Goal: Transaction & Acquisition: Register for event/course

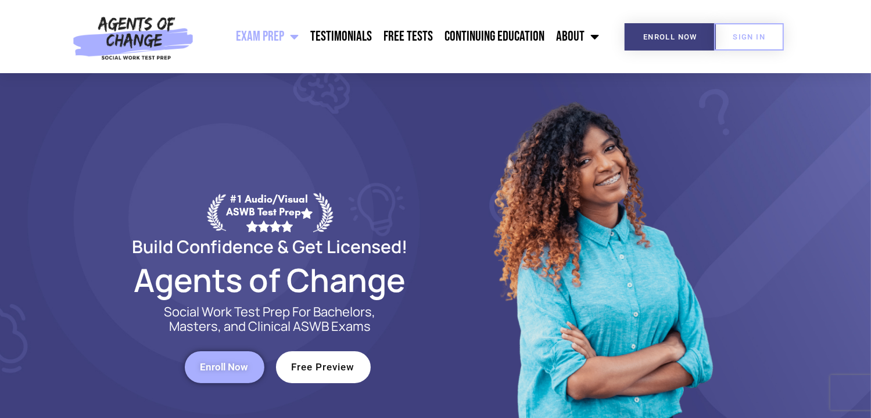
click at [27, 29] on header "Exam Prep BSW Exam Prep: ASWB Bachelors Level Exam LMSW Exam Prep: ASWB Masters…" at bounding box center [435, 36] width 871 height 73
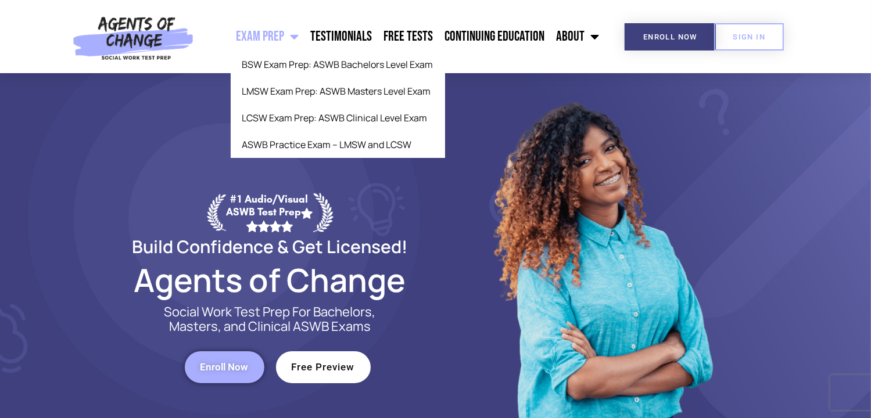
click at [294, 37] on span "Menu" at bounding box center [292, 37] width 15 height 26
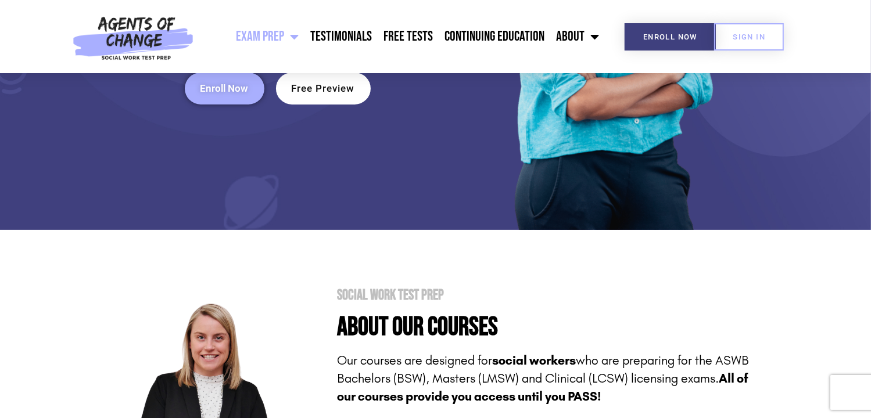
scroll to position [275, 0]
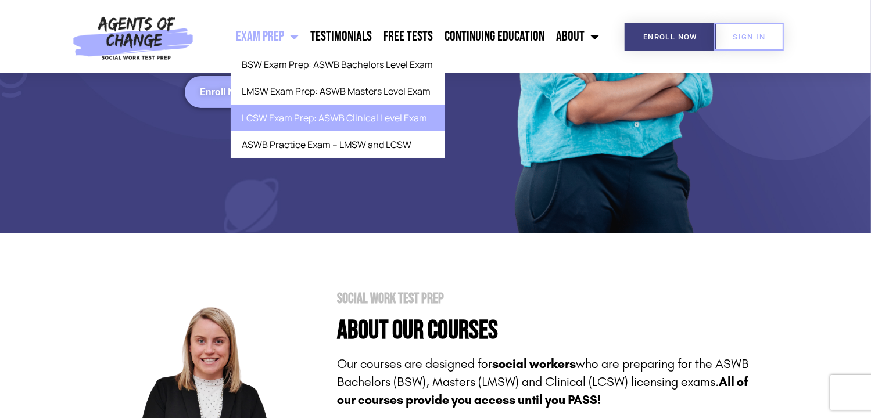
click at [283, 124] on link "LCSW Exam Prep: ASWB Clinical Level Exam" at bounding box center [338, 118] width 214 height 27
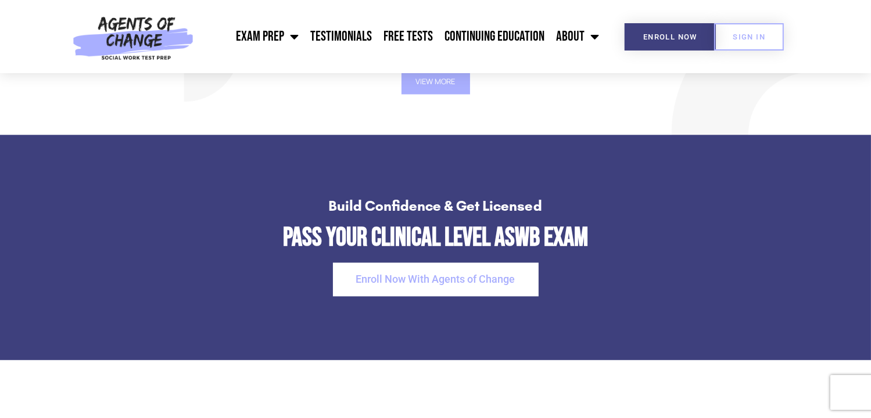
scroll to position [2259, 0]
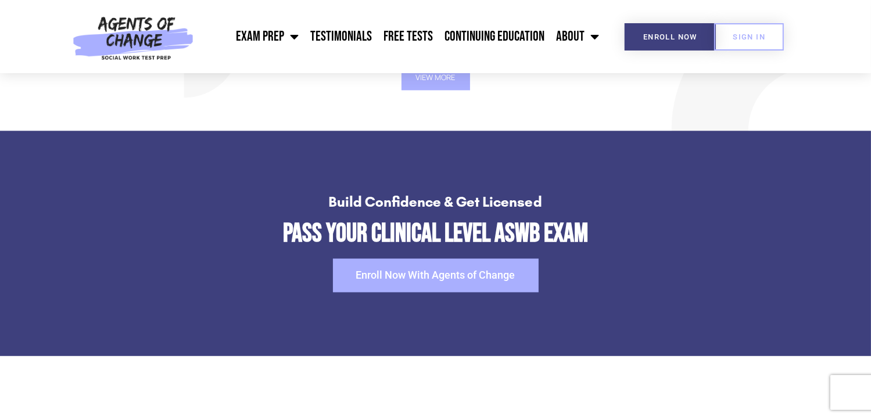
click at [389, 274] on span "Enroll Now With Agents of Change" at bounding box center [435, 275] width 159 height 10
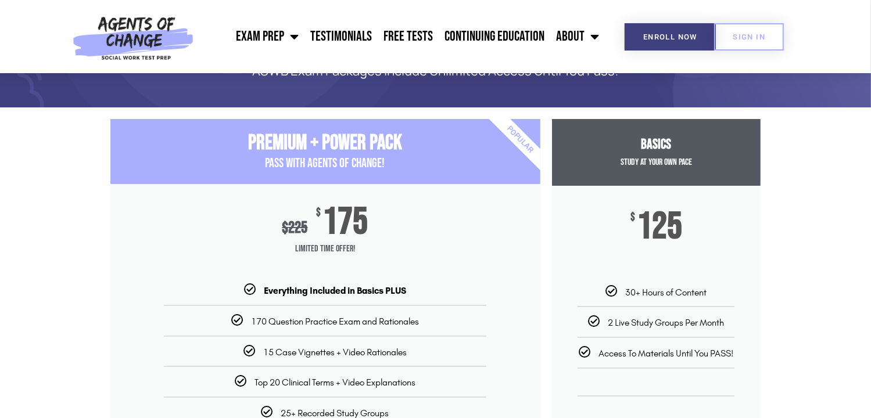
scroll to position [78, 0]
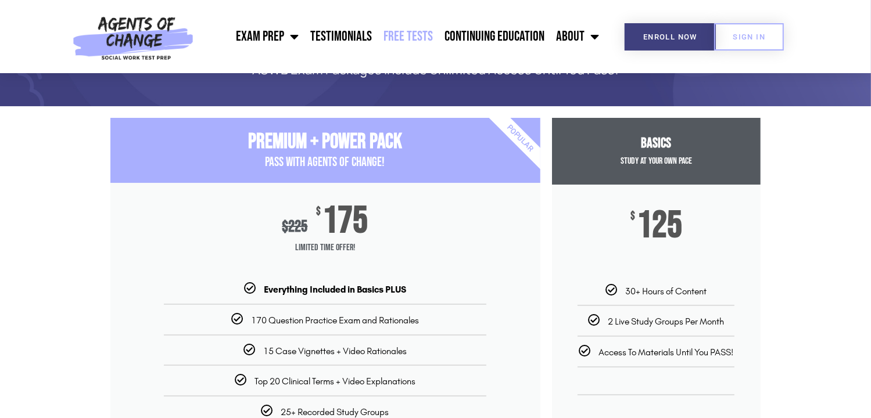
click at [416, 37] on link "Free Tests" at bounding box center [408, 36] width 61 height 29
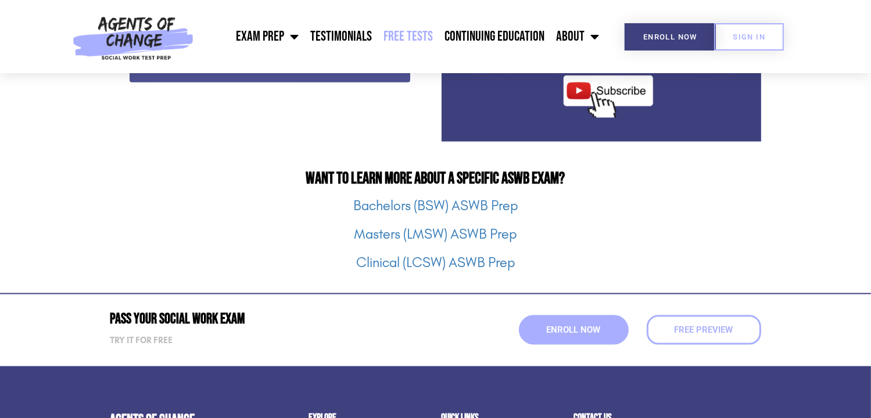
scroll to position [1443, 0]
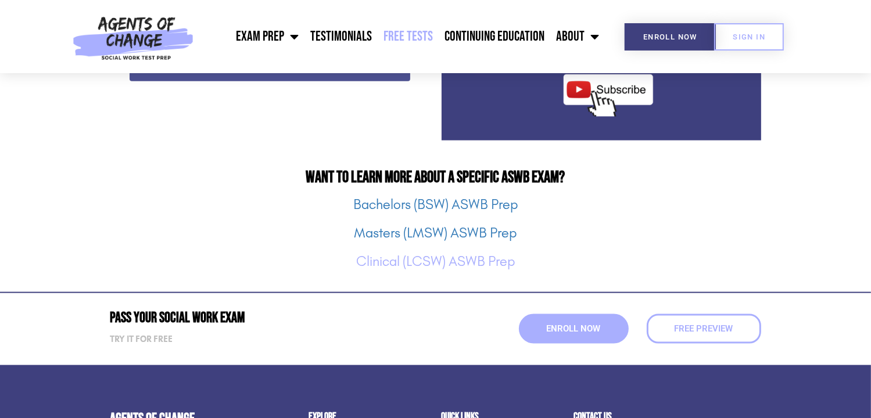
click at [438, 261] on link "Clinical (LCSW) ASWB Prep" at bounding box center [435, 261] width 159 height 16
